Goal: Task Accomplishment & Management: Manage account settings

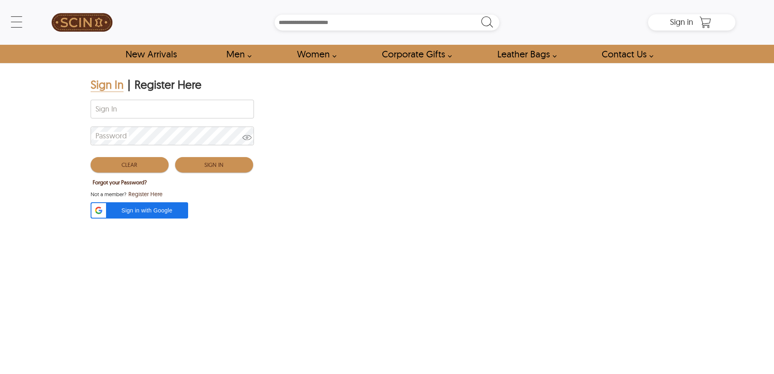
drag, startPoint x: 350, startPoint y: 261, endPoint x: 336, endPoint y: 254, distance: 16.2
click at [346, 261] on div "Sign In | Register Here Sign In Password Clear Sign In Forgot your Password? No…" at bounding box center [387, 221] width 774 height 317
click at [142, 100] on input "Sign In" at bounding box center [172, 109] width 163 height 18
click at [361, 289] on div "Sign In | Register Here Sign In Password Clear Sign In Forgot your Password? No…" at bounding box center [387, 221] width 774 height 317
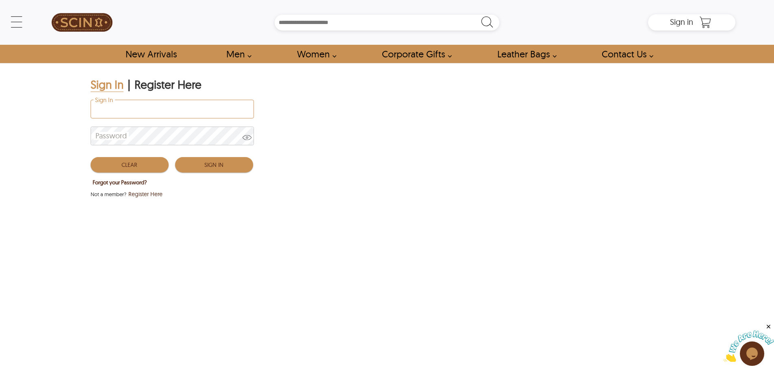
drag, startPoint x: 169, startPoint y: 112, endPoint x: 173, endPoint y: 115, distance: 5.1
click at [169, 112] on input "Sign In" at bounding box center [172, 109] width 163 height 18
click at [522, 180] on div "Sign In | Register Here Sign In Password Clear Sign In Forgot your Password? No…" at bounding box center [387, 221] width 774 height 317
click at [149, 112] on input "Sign In" at bounding box center [172, 109] width 163 height 18
click at [386, 146] on div "Sign In | Register Here Sign In Password Clear Sign In Forgot your Password? No…" at bounding box center [387, 221] width 774 height 317
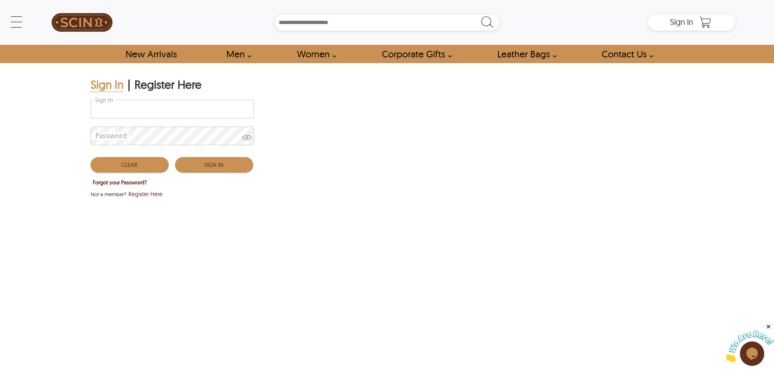
click at [199, 111] on input "Sign In" at bounding box center [172, 109] width 163 height 18
type input "**********"
click at [222, 156] on div "Clear Sign In" at bounding box center [172, 163] width 163 height 24
click at [222, 161] on button "Sign In" at bounding box center [214, 164] width 78 height 15
